Goal: Connect with others: Participate in discussion

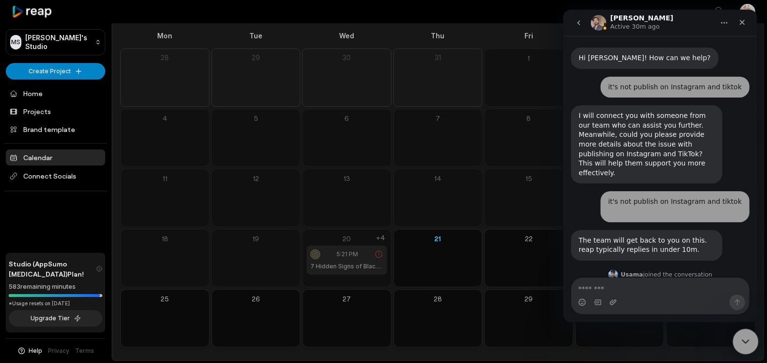
scroll to position [674, 0]
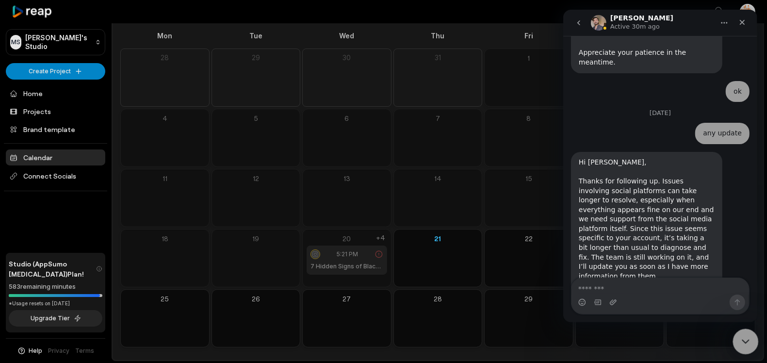
drag, startPoint x: 747, startPoint y: 343, endPoint x: 731, endPoint y: 336, distance: 17.7
click html
click at [666, 286] on textarea "Message…" at bounding box center [660, 286] width 178 height 16
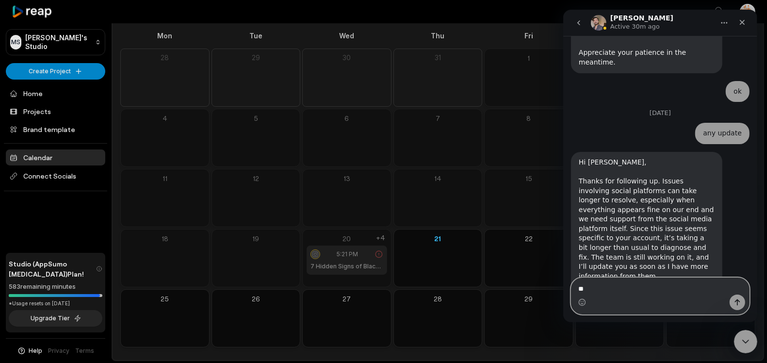
type textarea "*"
type textarea "**"
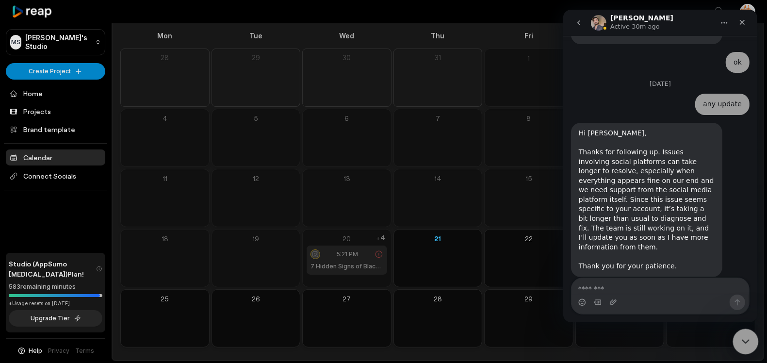
click at [743, 349] on div "Close Intercom Messenger" at bounding box center [744, 340] width 23 height 23
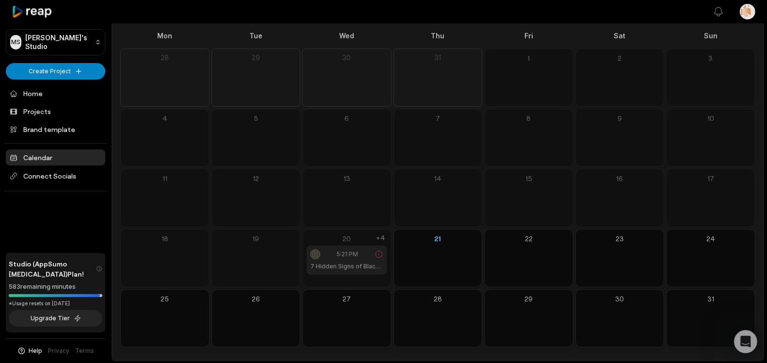
click at [341, 257] on span "5:21 PM" at bounding box center [347, 254] width 21 height 9
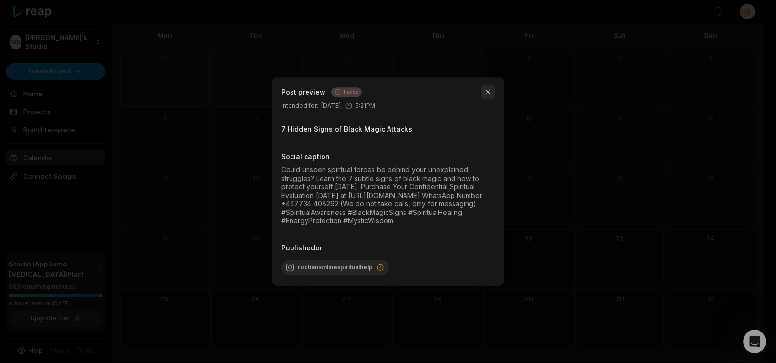
click at [486, 85] on button "button" at bounding box center [488, 92] width 14 height 14
